Goal: Task Accomplishment & Management: Complete application form

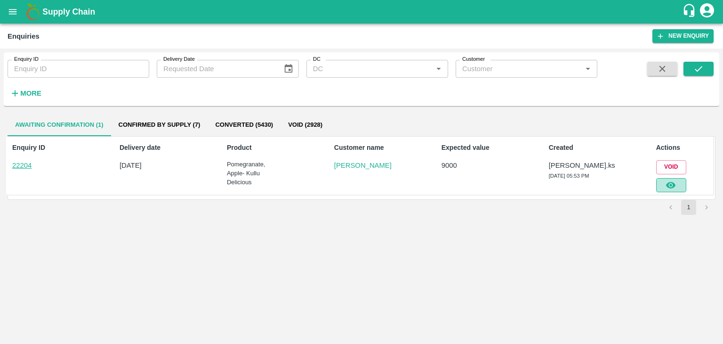
click at [676, 189] on icon "button" at bounding box center [671, 185] width 10 height 10
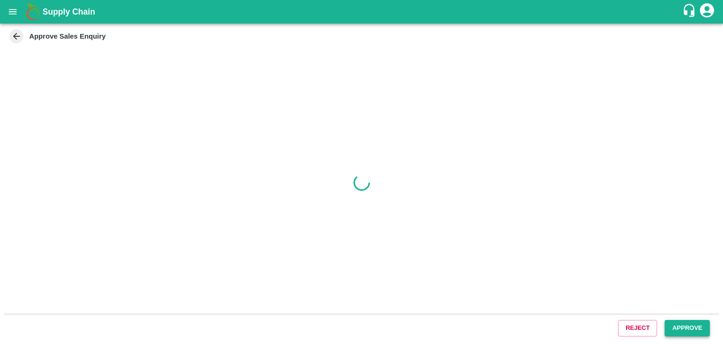
click at [668, 328] on button "Approve" at bounding box center [687, 328] width 45 height 16
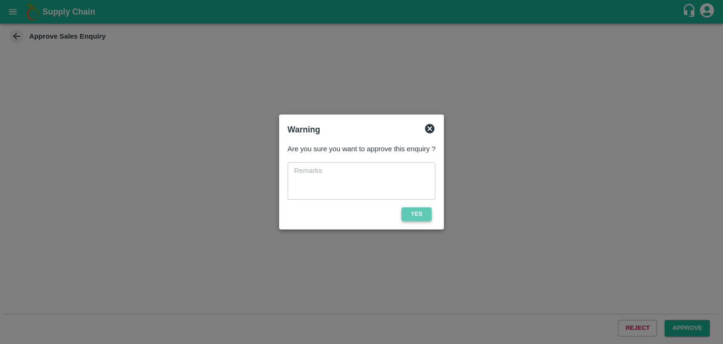
click at [417, 212] on button "Yes" at bounding box center [417, 214] width 30 height 14
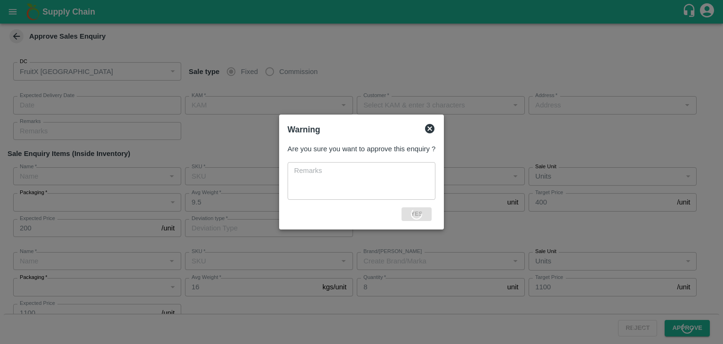
type input "[DATE] 05:55 PM"
type input "[PERSON_NAME].ks"
type input "[PERSON_NAME]"
type input "[GEOGRAPHIC_DATA] , [GEOGRAPHIC_DATA], [GEOGRAPHIC_DATA] , [GEOGRAPHIC_DATA], […"
type input "Pomegranate"
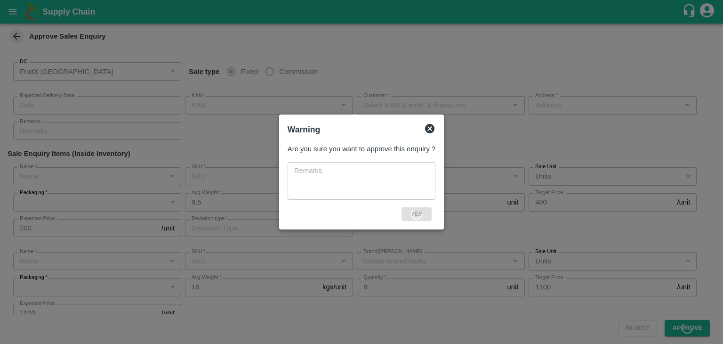
type input "KA-Loose B"
type input "GL"
type input "Others"
type input "Apple- Kullu Delicious"
type input "Premium-4 layer"
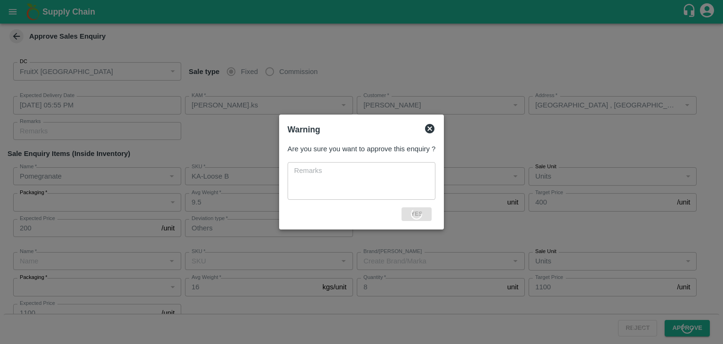
type input "LP VGK3"
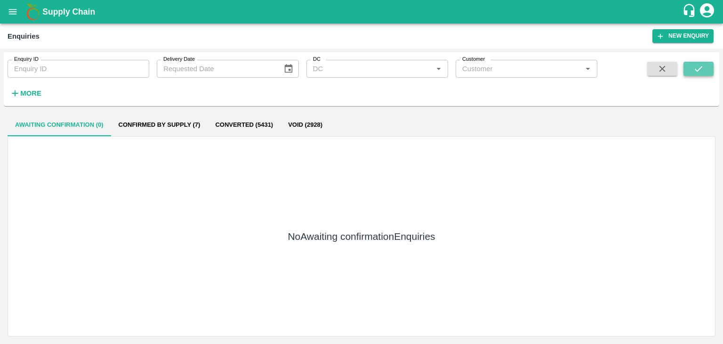
click at [697, 66] on icon "submit" at bounding box center [698, 69] width 10 height 10
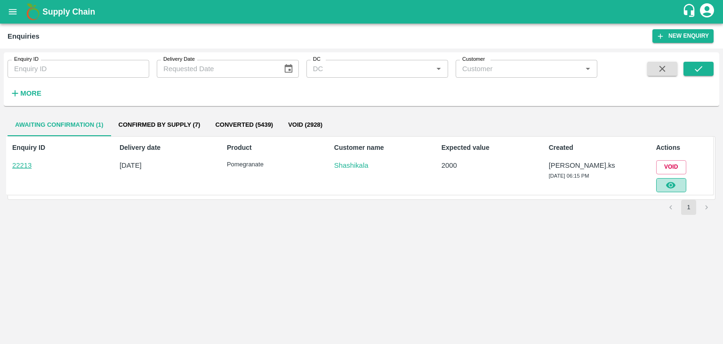
click at [670, 182] on icon "button" at bounding box center [670, 185] width 9 height 7
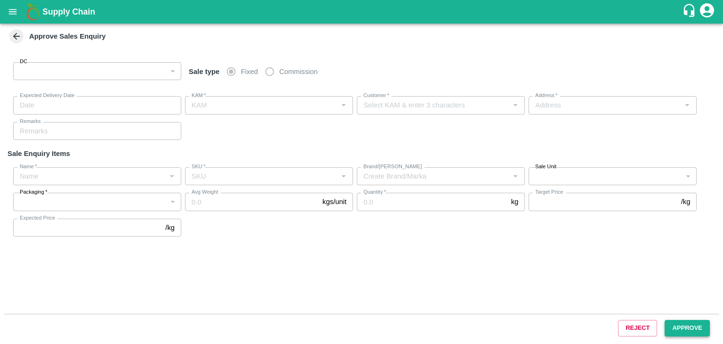
type input "147"
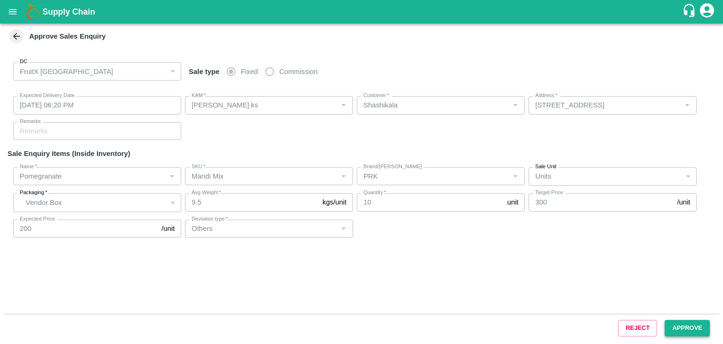
type input "[DATE] 06:20 PM"
type input "[PERSON_NAME].ks"
type input "Shashikala"
type input "[STREET_ADDRESS]"
click at [677, 323] on button "Approve" at bounding box center [687, 328] width 45 height 16
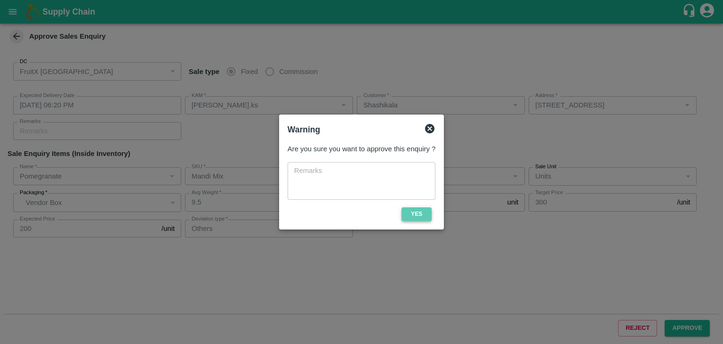
click at [426, 211] on button "Yes" at bounding box center [417, 214] width 30 height 14
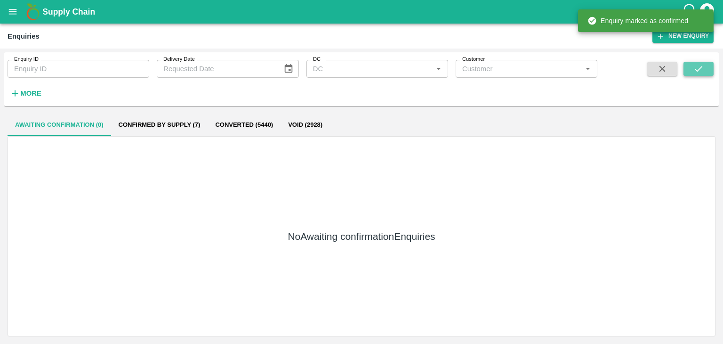
click at [697, 68] on icon "submit" at bounding box center [698, 69] width 10 height 10
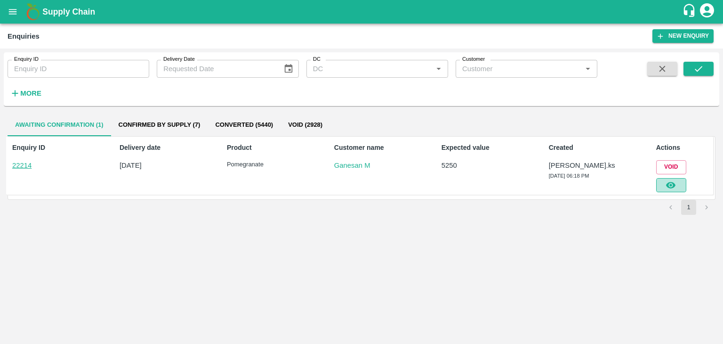
click at [675, 186] on icon "button" at bounding box center [671, 185] width 10 height 10
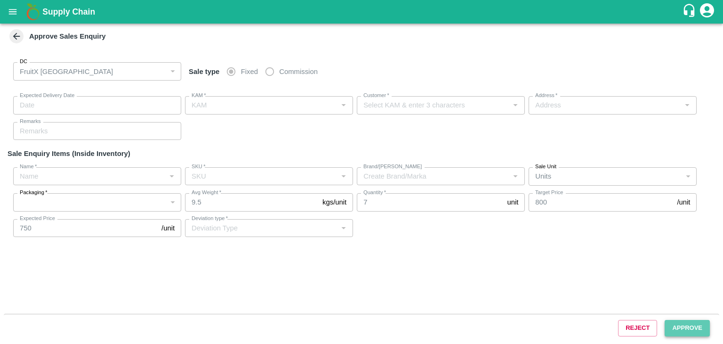
click at [687, 331] on button "Approve" at bounding box center [687, 328] width 45 height 16
type input "[DATE] 06:20 PM"
type input "[PERSON_NAME].ks"
type input "Ganesan M"
type input "[STREET_ADDRESS][PERSON_NAME]"
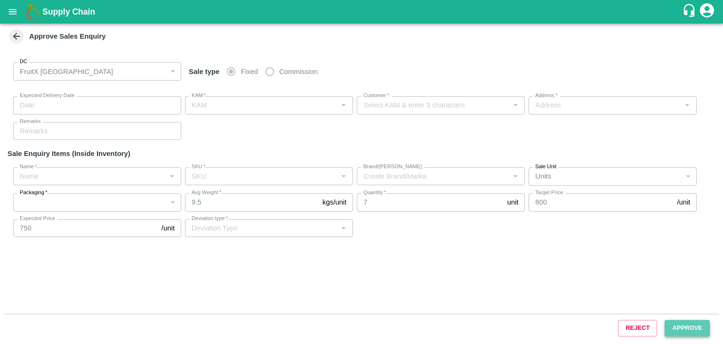
type input "Pomegranate"
type input "KA-SUPR-180++"
type input "PRK"
type input "Others"
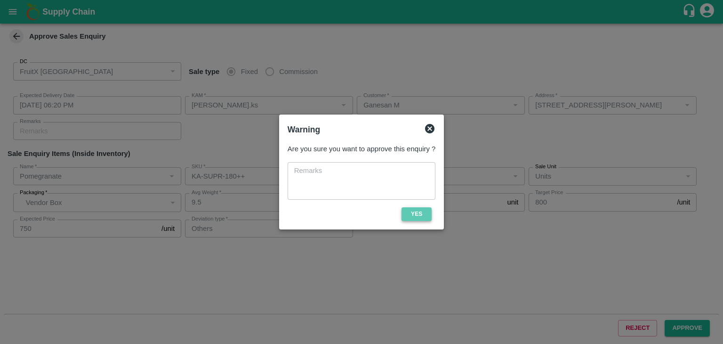
click at [413, 213] on button "Yes" at bounding box center [417, 214] width 30 height 14
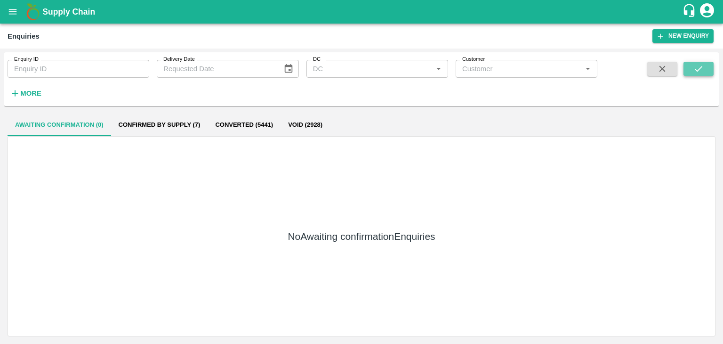
click at [699, 65] on icon "submit" at bounding box center [698, 69] width 10 height 10
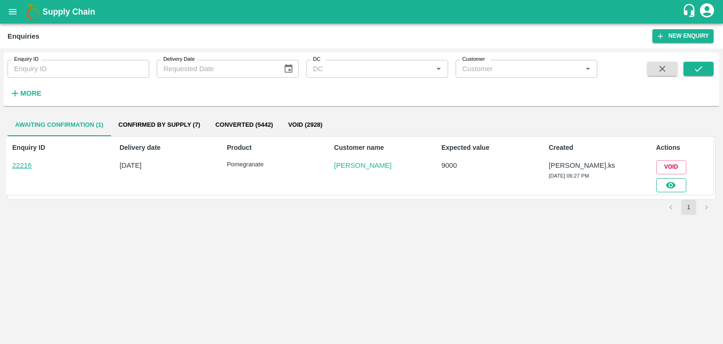
click at [680, 185] on button "button" at bounding box center [671, 185] width 30 height 14
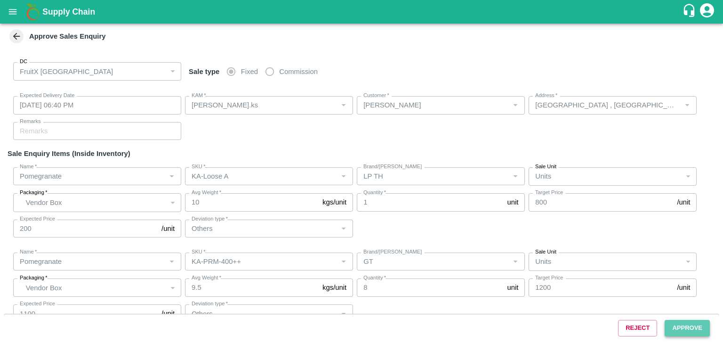
click at [676, 331] on button "Approve" at bounding box center [687, 328] width 45 height 16
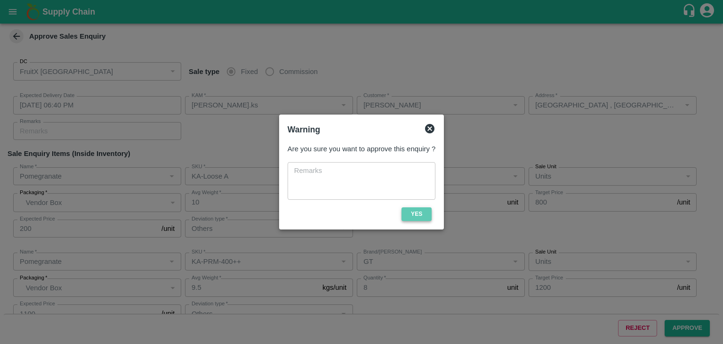
click at [423, 213] on button "Yes" at bounding box center [417, 214] width 30 height 14
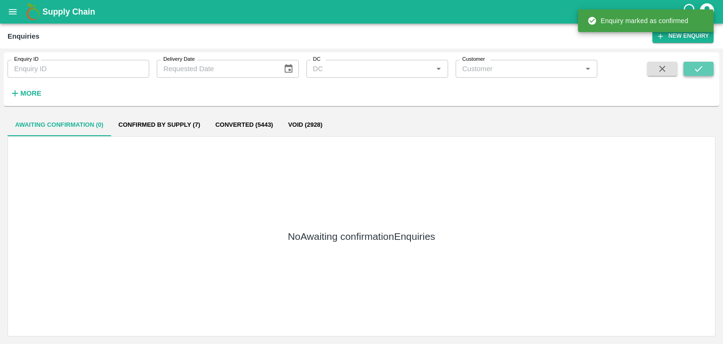
click at [688, 73] on button "submit" at bounding box center [699, 69] width 30 height 14
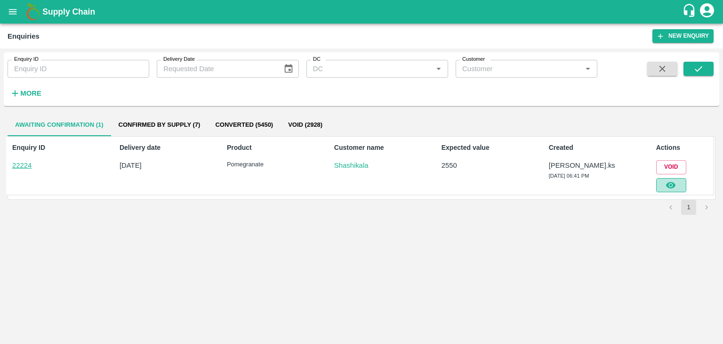
click at [670, 190] on button "button" at bounding box center [671, 185] width 30 height 14
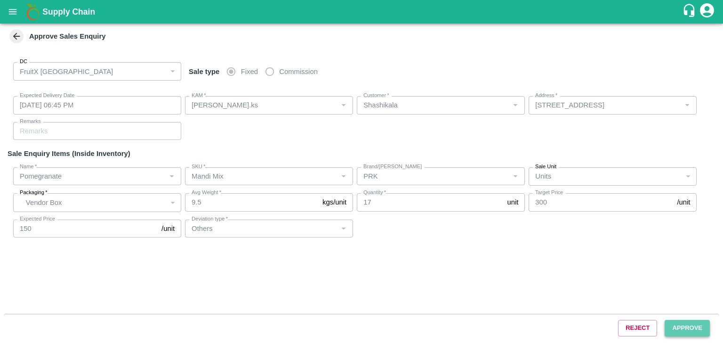
click at [682, 325] on button "Approve" at bounding box center [687, 328] width 45 height 16
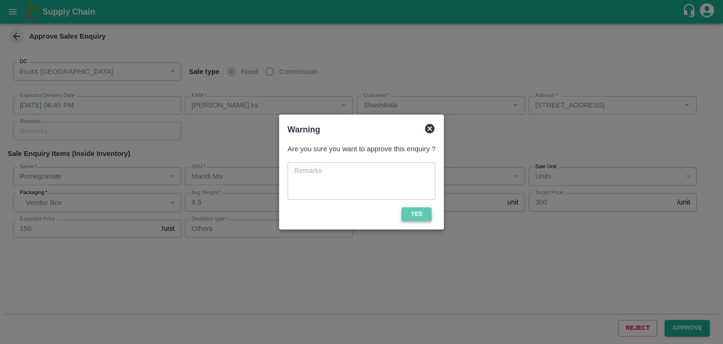
click at [428, 213] on button "Yes" at bounding box center [417, 214] width 30 height 14
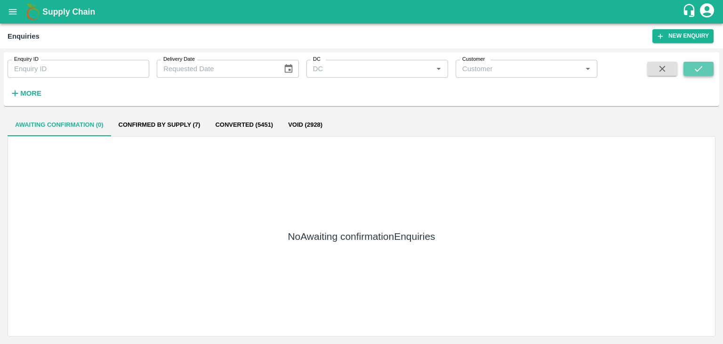
click at [695, 70] on icon "submit" at bounding box center [698, 69] width 10 height 10
click at [689, 66] on button "submit" at bounding box center [699, 69] width 30 height 14
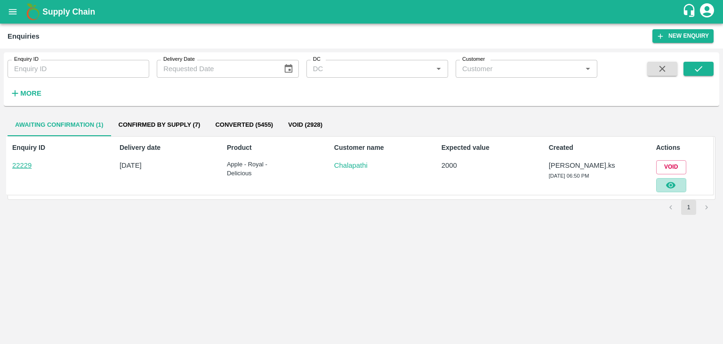
click at [676, 186] on icon "button" at bounding box center [671, 185] width 10 height 10
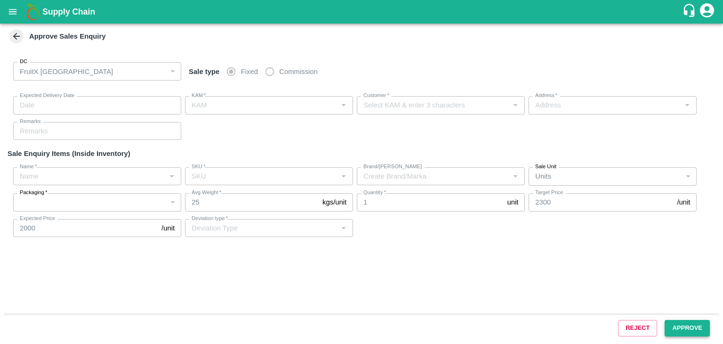
type input "[DATE] 06:55 PM"
type input "[PERSON_NAME].ks"
type input "Chalapathi"
type input "huskur i53, kanarataka, [GEOGRAPHIC_DATA], [GEOGRAPHIC_DATA] ([GEOGRAPHIC_DATA]…"
type input "Apple - Royal - Delicious"
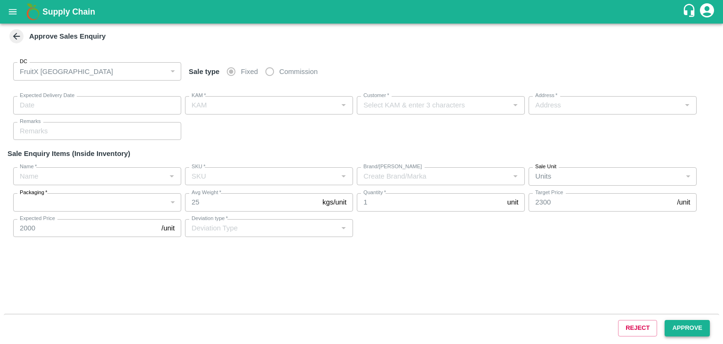
type input "SHIM-EES-ROYL"
type input "LP VG3"
type input "Others"
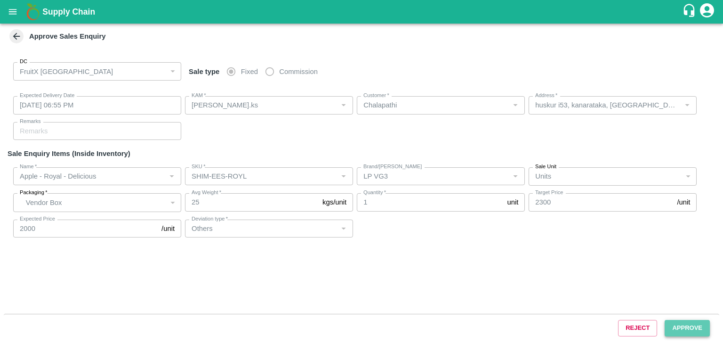
click at [692, 323] on button "Approve" at bounding box center [687, 328] width 45 height 16
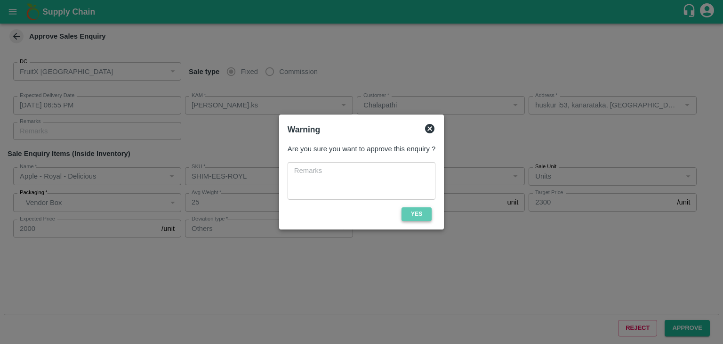
click at [410, 217] on button "Yes" at bounding box center [417, 214] width 30 height 14
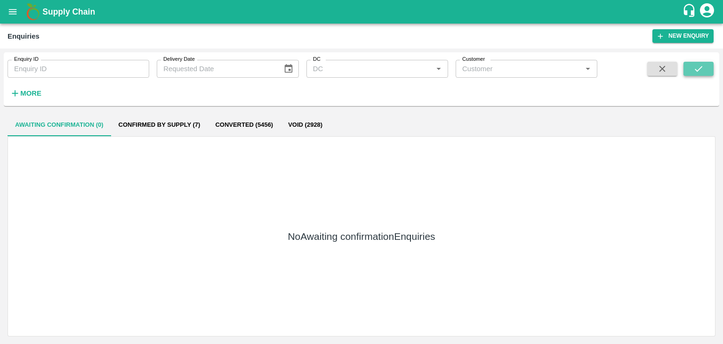
click at [692, 69] on button "submit" at bounding box center [699, 69] width 30 height 14
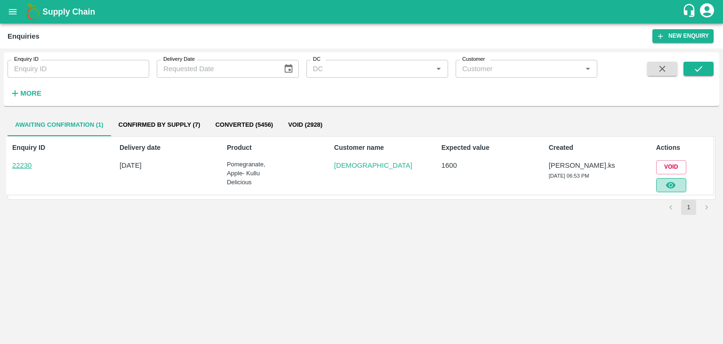
click at [677, 178] on button "button" at bounding box center [671, 185] width 30 height 14
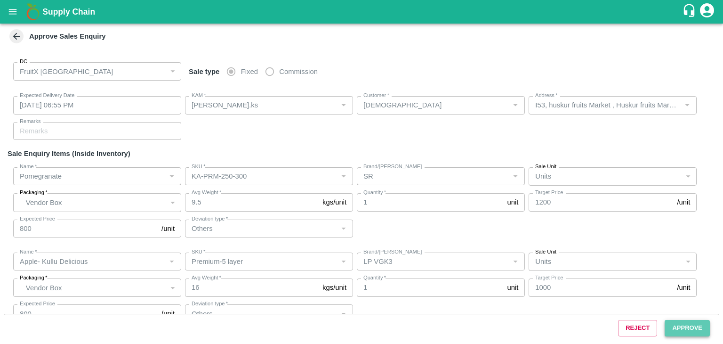
click at [678, 323] on button "Approve" at bounding box center [687, 328] width 45 height 16
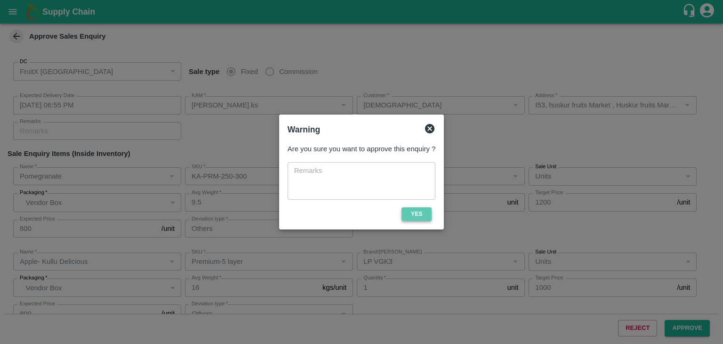
click at [422, 215] on button "Yes" at bounding box center [417, 214] width 30 height 14
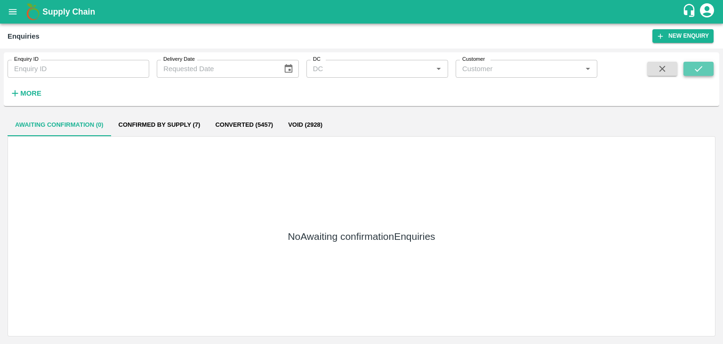
click at [710, 76] on button "submit" at bounding box center [699, 69] width 30 height 14
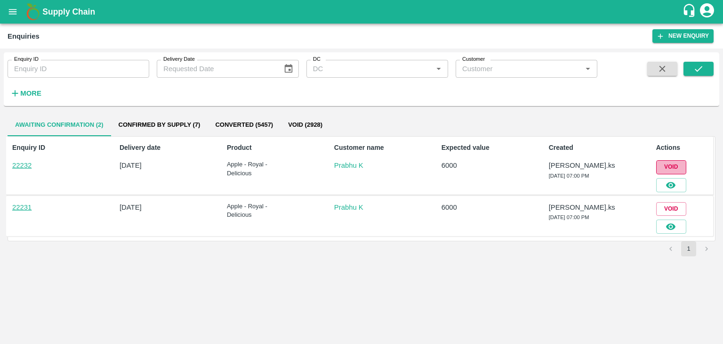
click at [674, 166] on button "Void" at bounding box center [671, 167] width 30 height 14
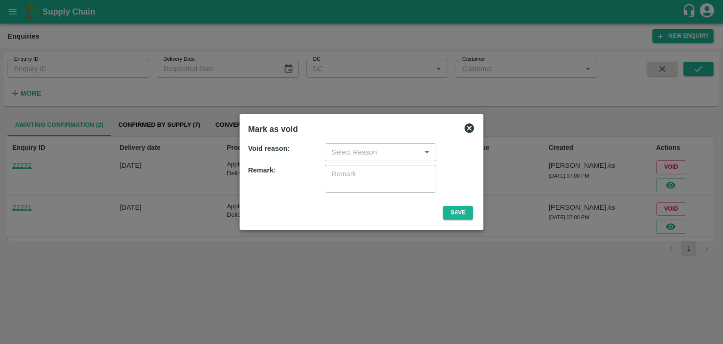
click at [394, 158] on div "​" at bounding box center [381, 152] width 112 height 18
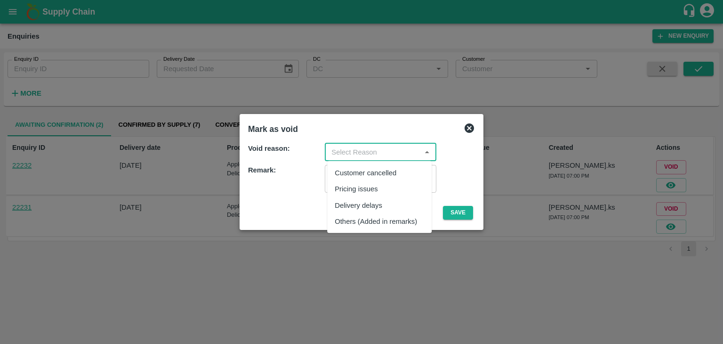
click at [367, 218] on div "Others (Added in remarks)" at bounding box center [376, 221] width 82 height 10
type input "Others (Added in remarks)"
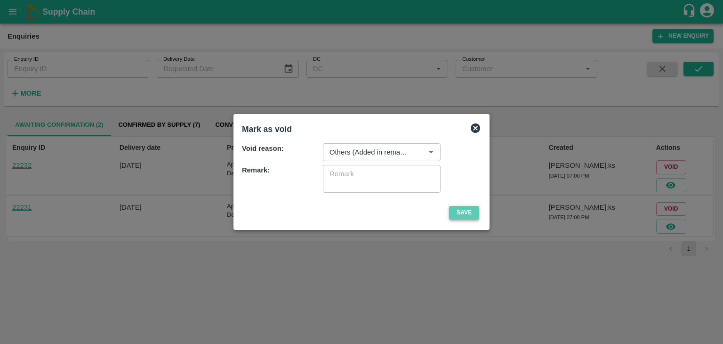
click at [456, 214] on button "Save" at bounding box center [464, 213] width 30 height 14
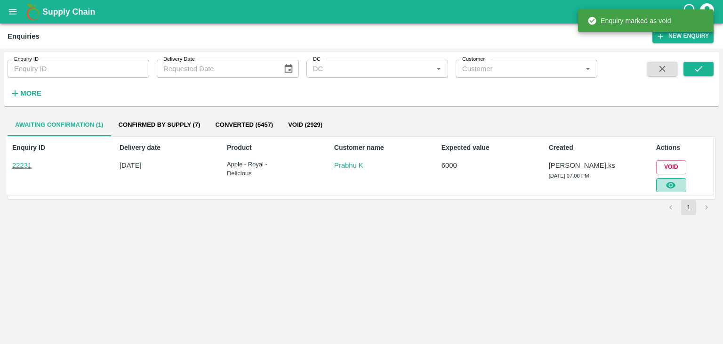
click at [680, 182] on button "button" at bounding box center [671, 185] width 30 height 14
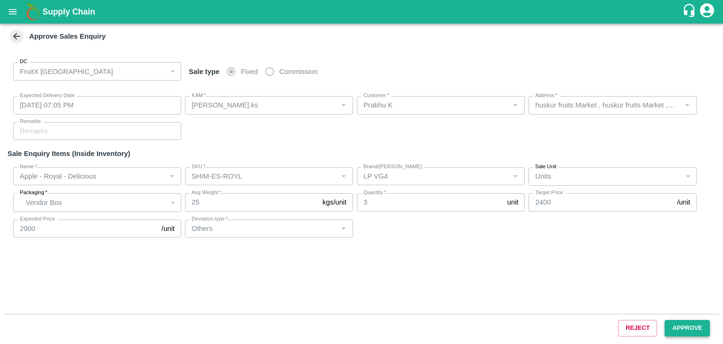
click at [678, 323] on button "Approve" at bounding box center [687, 328] width 45 height 16
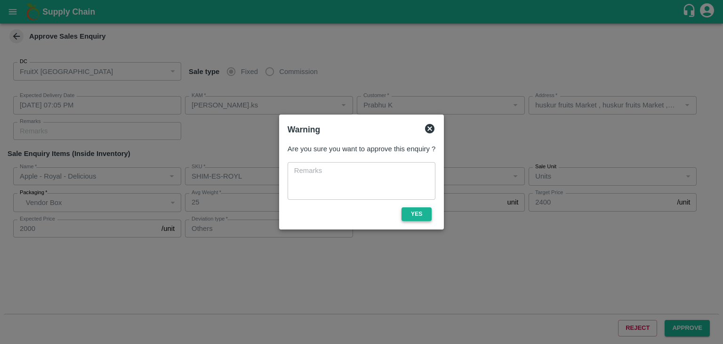
click at [418, 209] on button "Yes" at bounding box center [417, 214] width 30 height 14
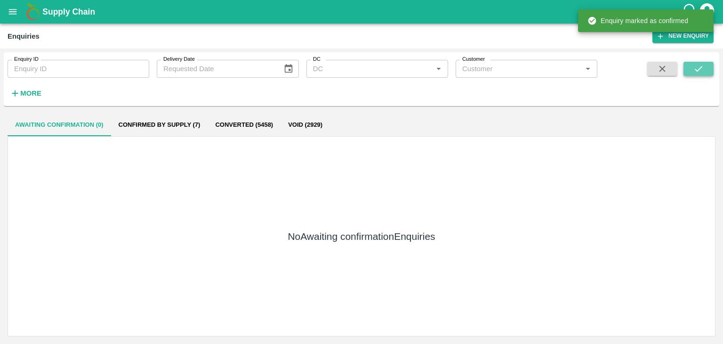
click at [703, 66] on icon "submit" at bounding box center [698, 69] width 10 height 10
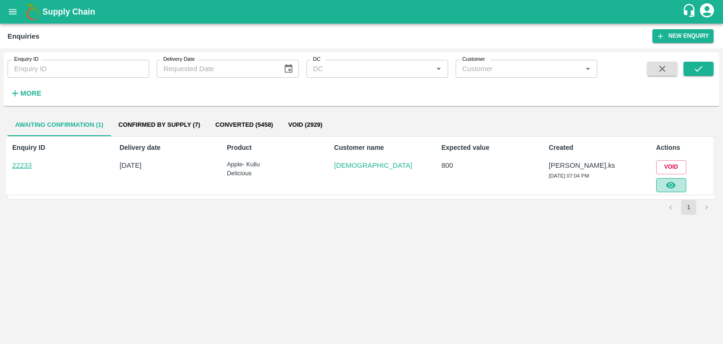
click at [666, 183] on icon "button" at bounding box center [671, 185] width 10 height 10
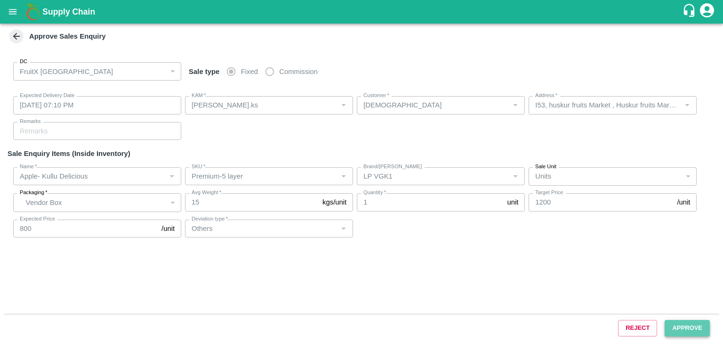
click at [687, 330] on button "Approve" at bounding box center [687, 328] width 45 height 16
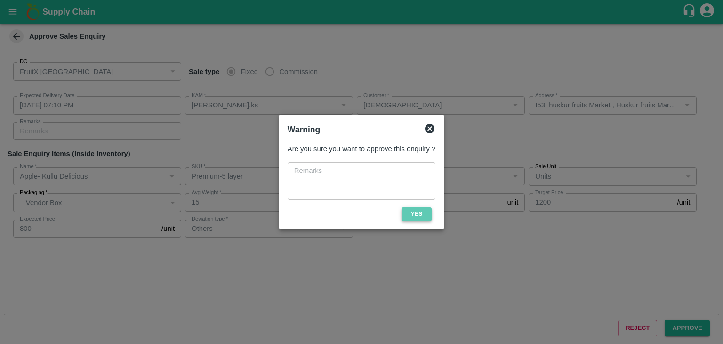
click at [418, 213] on button "Yes" at bounding box center [417, 214] width 30 height 14
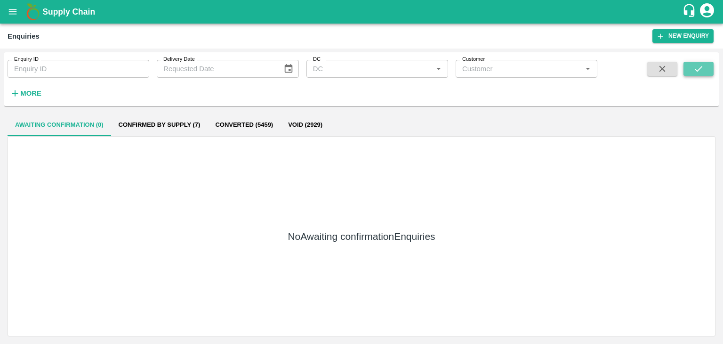
click at [701, 73] on icon "submit" at bounding box center [698, 69] width 10 height 10
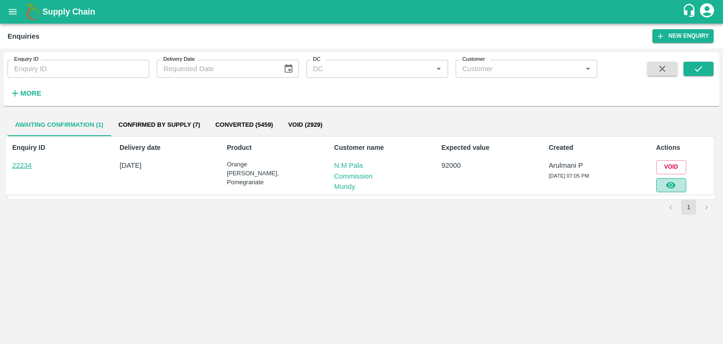
click at [678, 183] on button "button" at bounding box center [671, 185] width 30 height 14
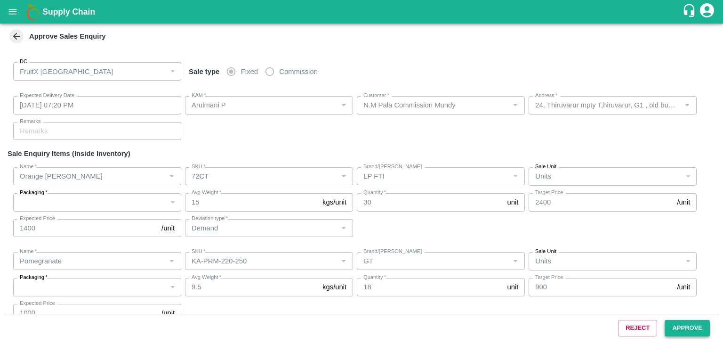
type input "[DATE] 07:20 PM"
type input "Arulmani P"
type input "N.M Pala Commission Mundy"
type input "24, Thiruvarur mpty T,hiruvarur, G1 , old bus stand , [GEOGRAPHIC_DATA] -610001…"
type input "Orange [PERSON_NAME]"
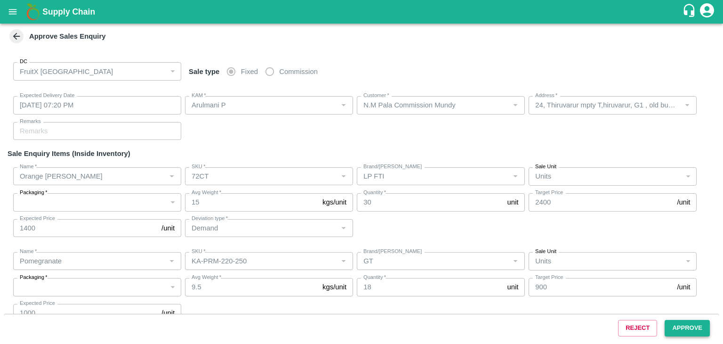
type input "72CT"
type input "LP FTI"
type input "Demand"
type input "Pomegranate"
type input "KA-PRM-220-250"
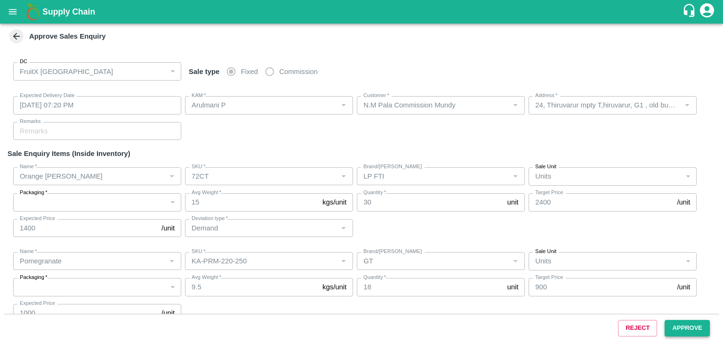
type input "GT"
type input "Pomegranate"
type input "KA-PRM-300-350"
type input "GT"
type input "Demand"
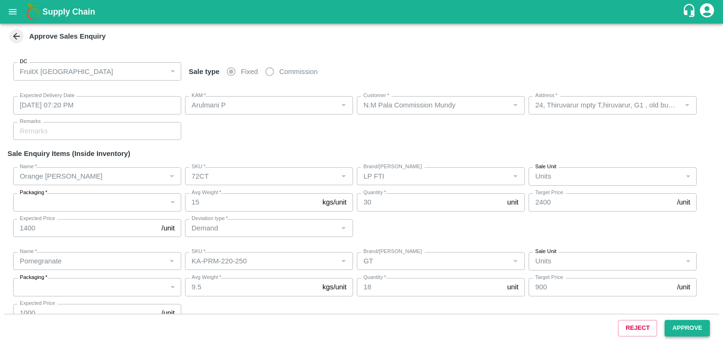
type input "Pomegranate"
type input "KA-PRM-350-400"
type input "GT"
type input "Demand"
click at [671, 331] on button "Approve" at bounding box center [687, 328] width 45 height 16
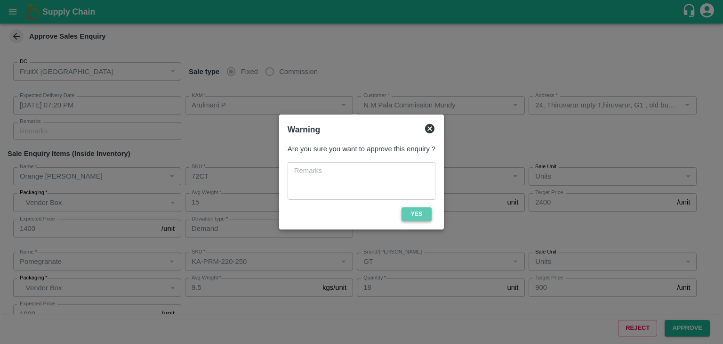
click at [426, 210] on button "Yes" at bounding box center [417, 214] width 30 height 14
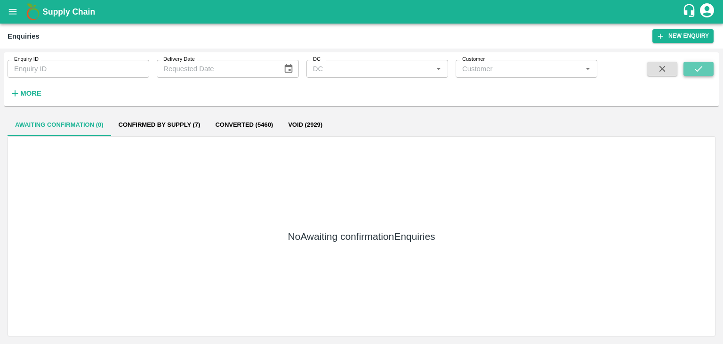
click at [690, 72] on button "submit" at bounding box center [699, 69] width 30 height 14
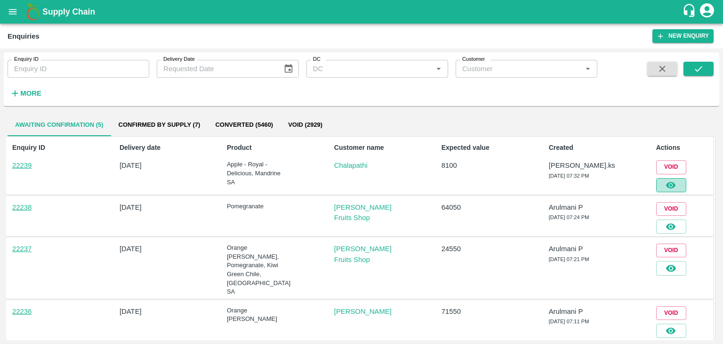
click at [675, 183] on button "button" at bounding box center [671, 185] width 30 height 14
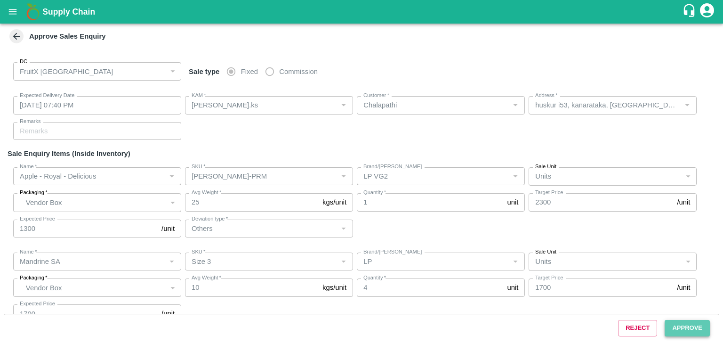
click at [674, 323] on button "Approve" at bounding box center [687, 328] width 45 height 16
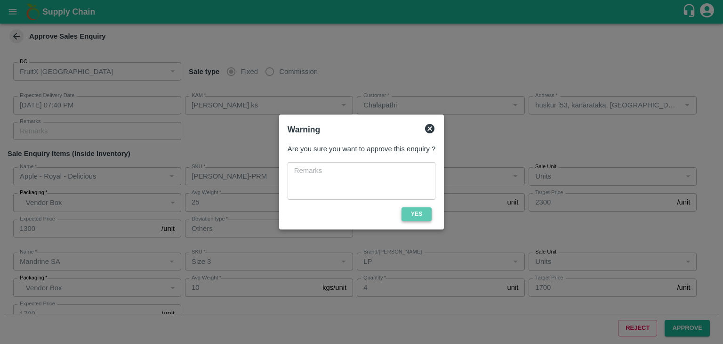
click at [416, 216] on button "Yes" at bounding box center [417, 214] width 30 height 14
